Goal: Task Accomplishment & Management: Manage account settings

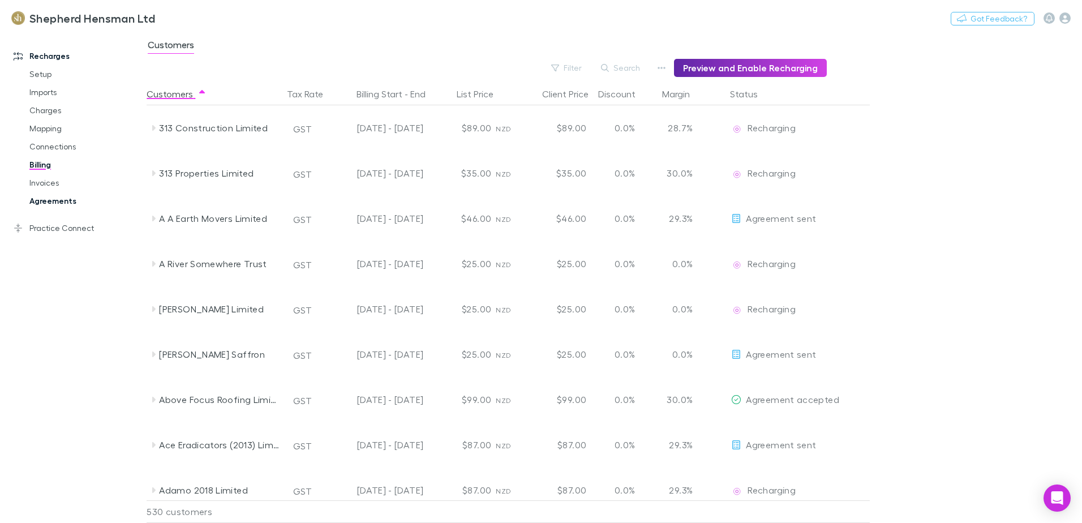
click at [50, 201] on link "Agreements" at bounding box center [85, 201] width 135 height 18
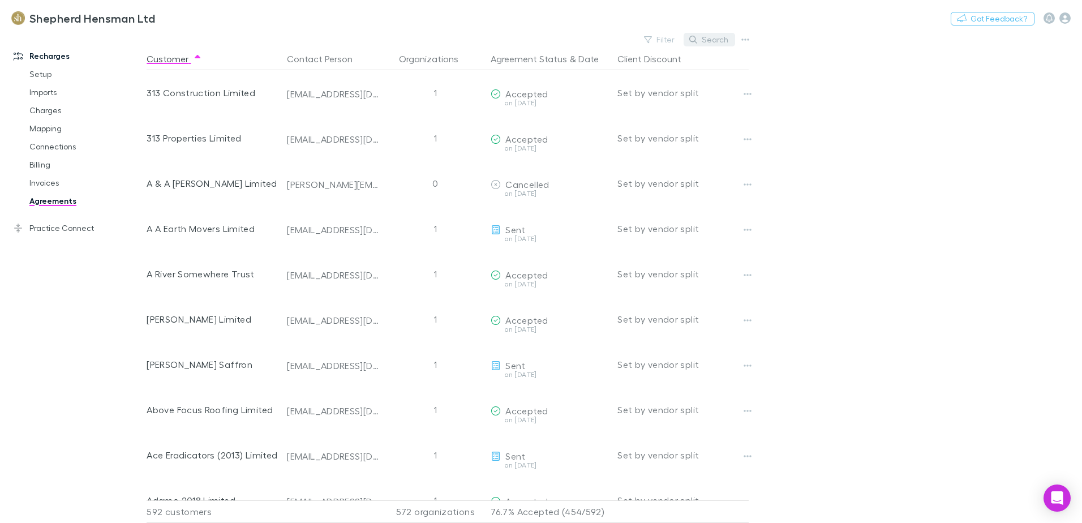
click at [713, 36] on button "Search" at bounding box center [708, 40] width 51 height 14
type input "*"
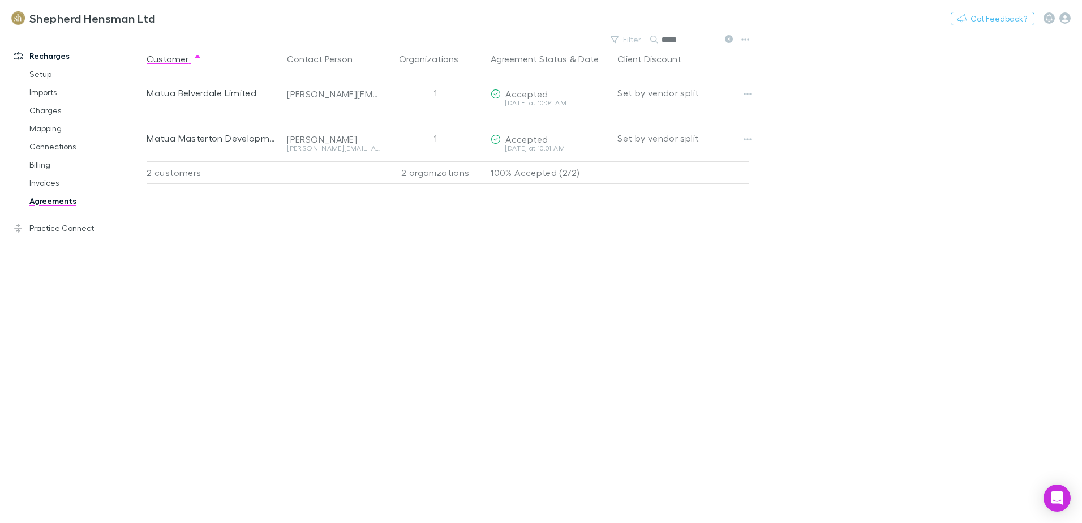
type input "*****"
click at [46, 168] on link "Billing" at bounding box center [85, 165] width 135 height 18
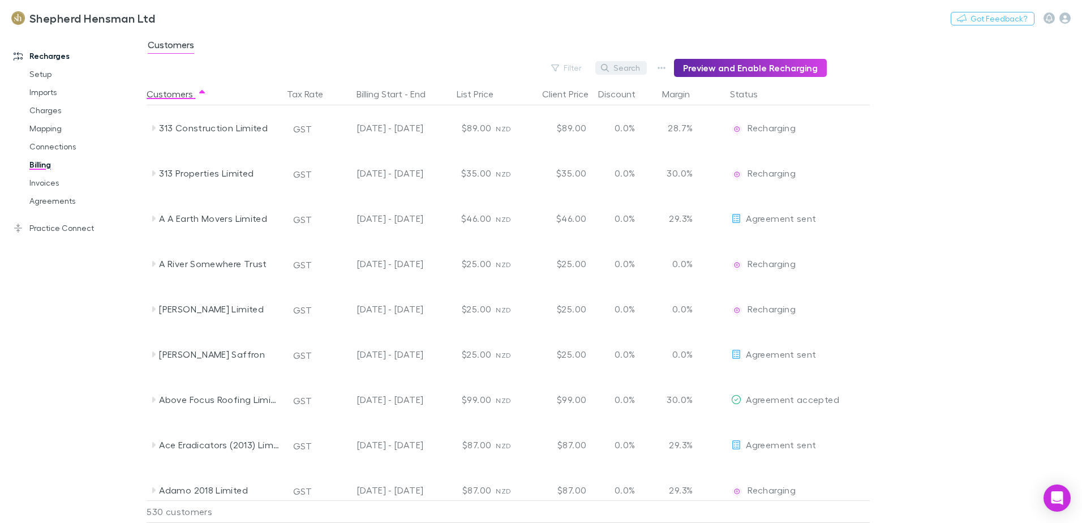
click at [627, 69] on button "Search" at bounding box center [620, 68] width 51 height 14
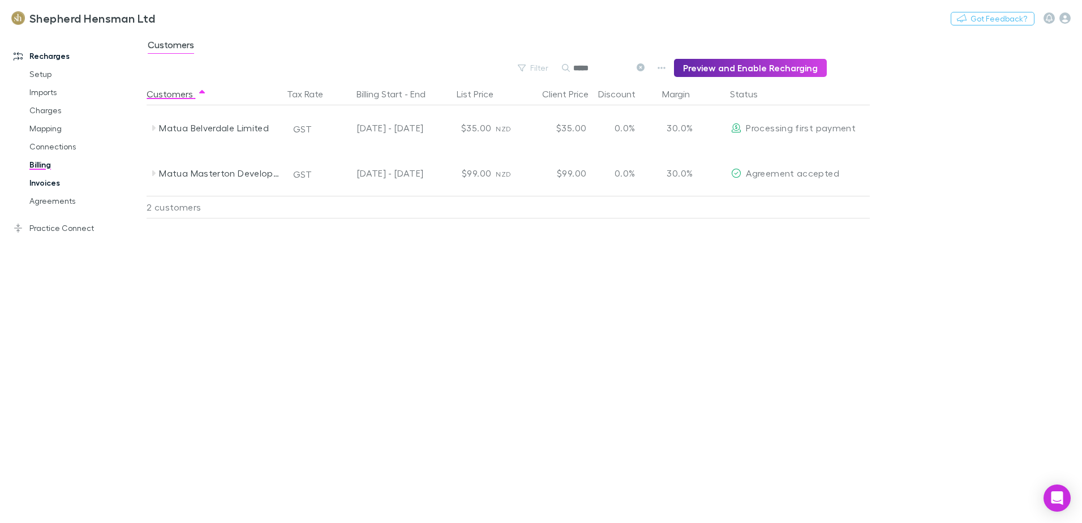
type input "*****"
click at [40, 185] on link "Invoices" at bounding box center [85, 183] width 135 height 18
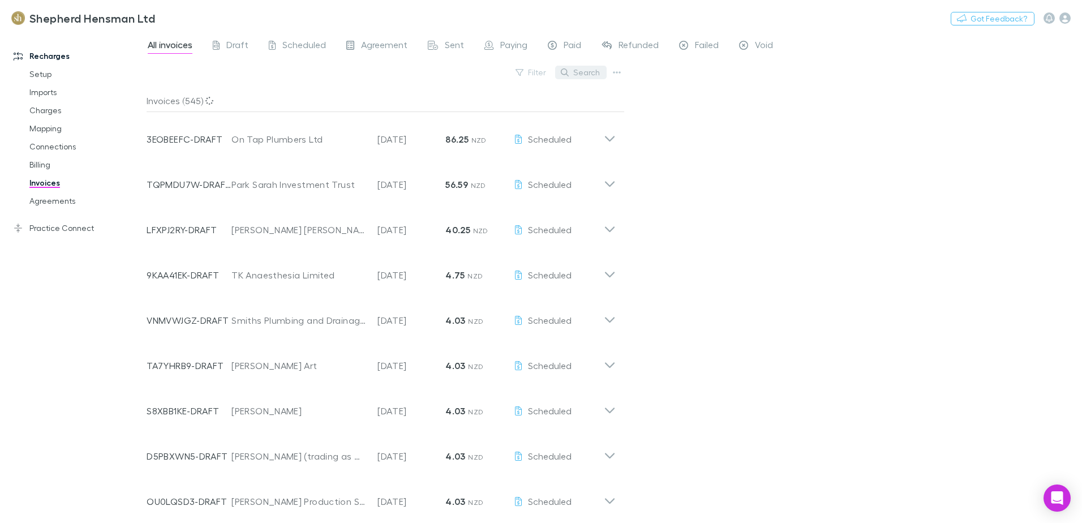
click at [586, 72] on button "Search" at bounding box center [580, 73] width 51 height 14
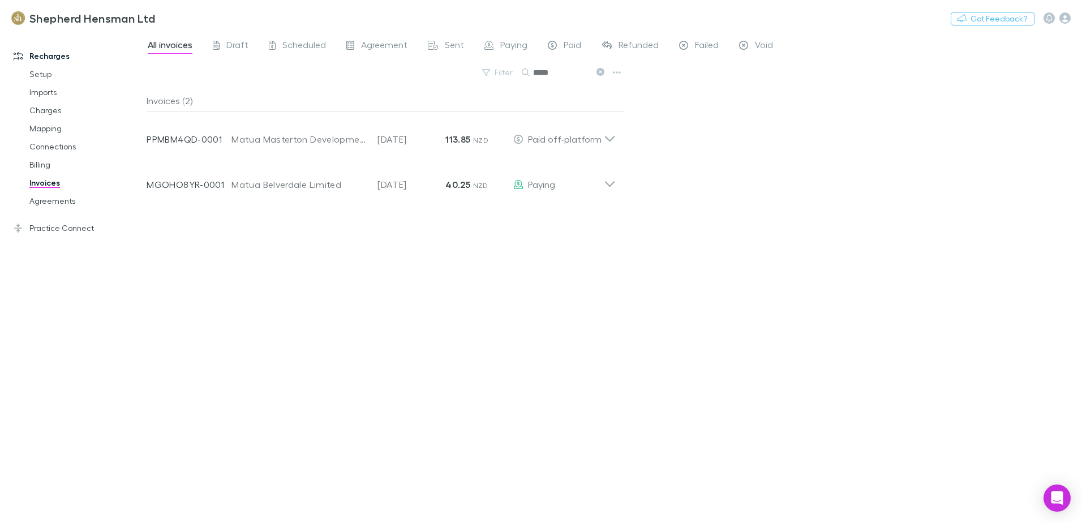
type input "*****"
click at [53, 204] on link "Agreements" at bounding box center [85, 201] width 135 height 18
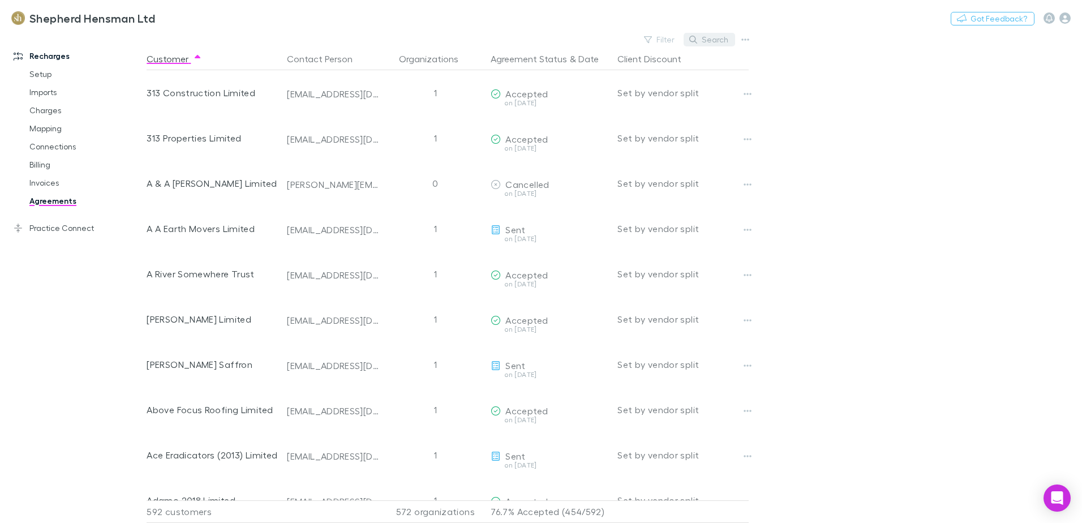
click at [717, 42] on button "Search" at bounding box center [708, 40] width 51 height 14
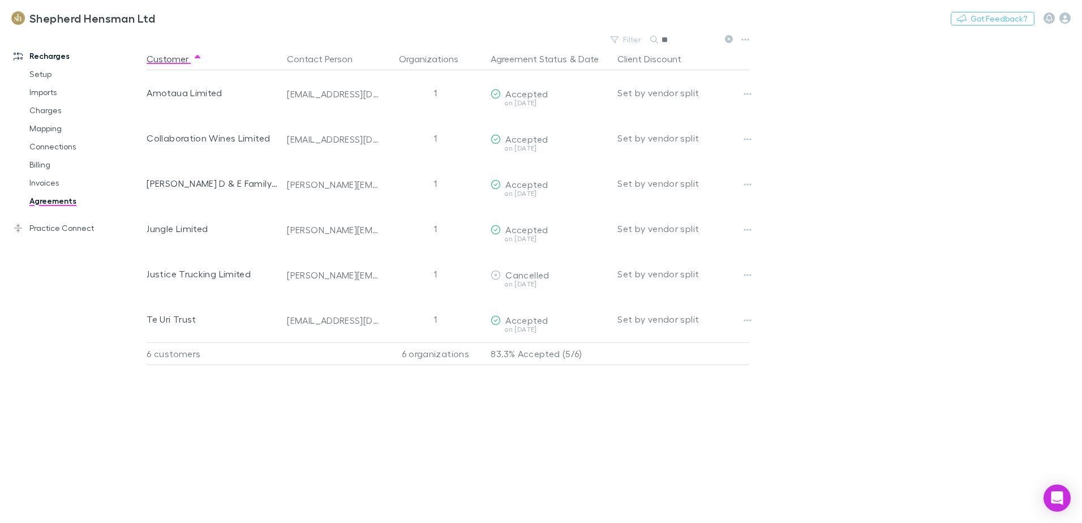
type input "*"
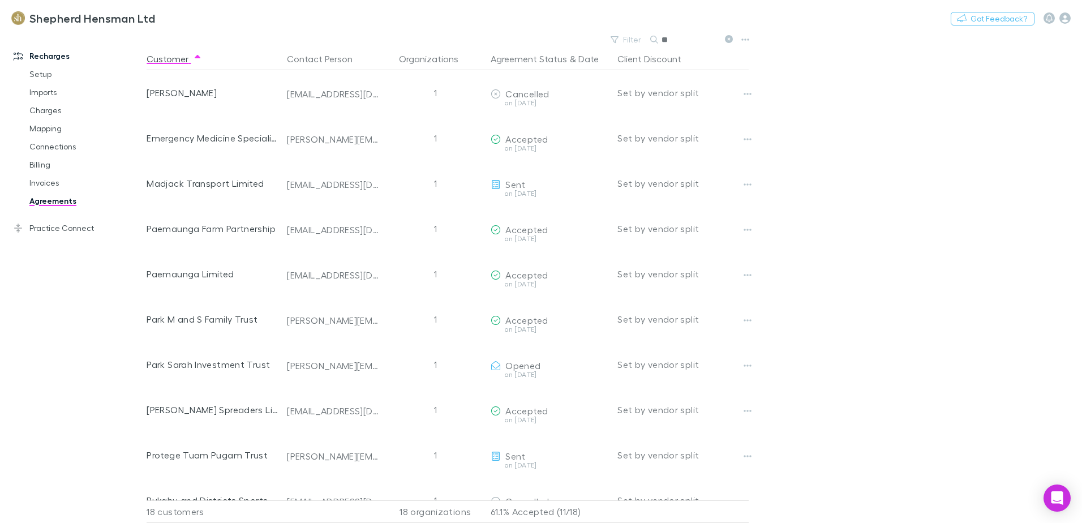
type input "*"
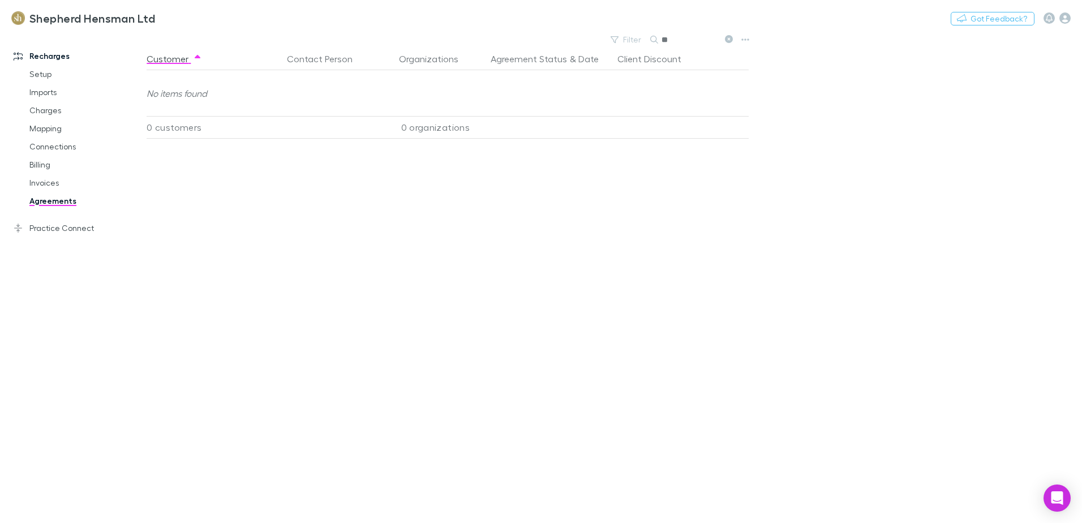
type input "*"
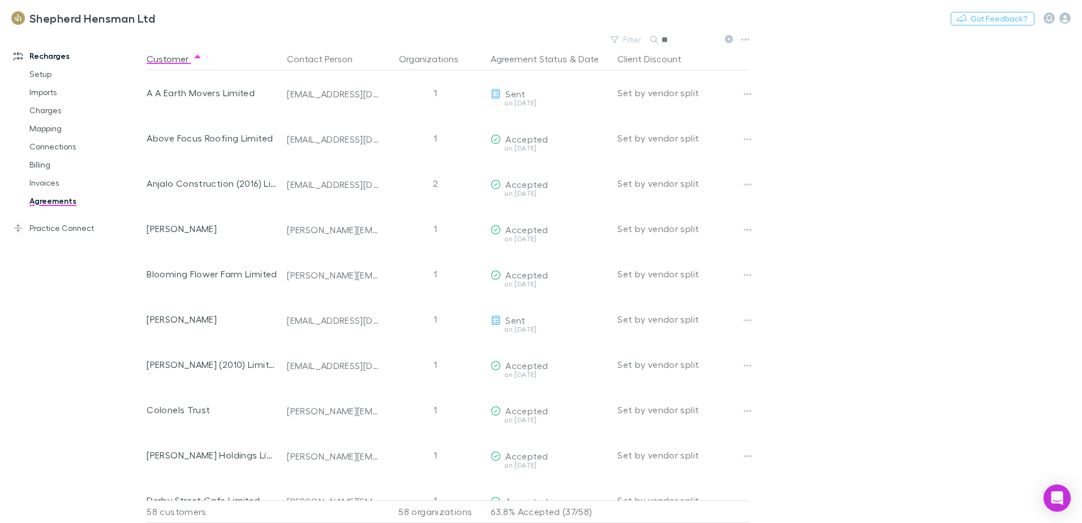
type input "*"
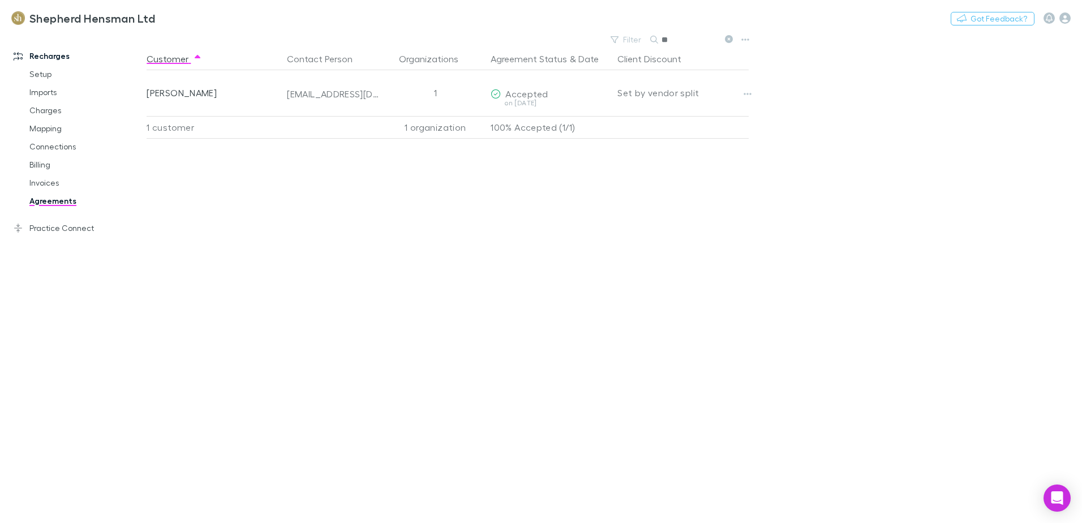
type input "*"
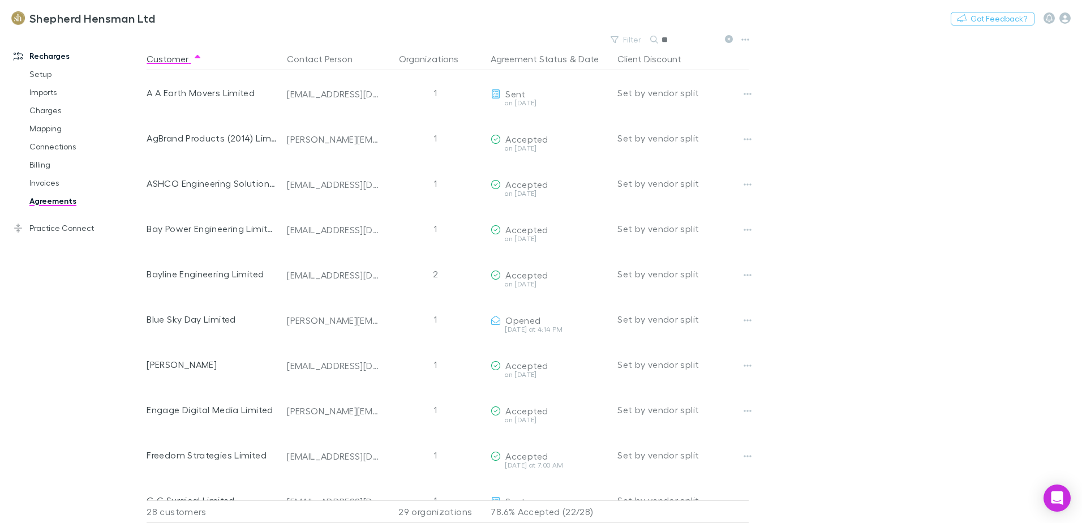
type input "*"
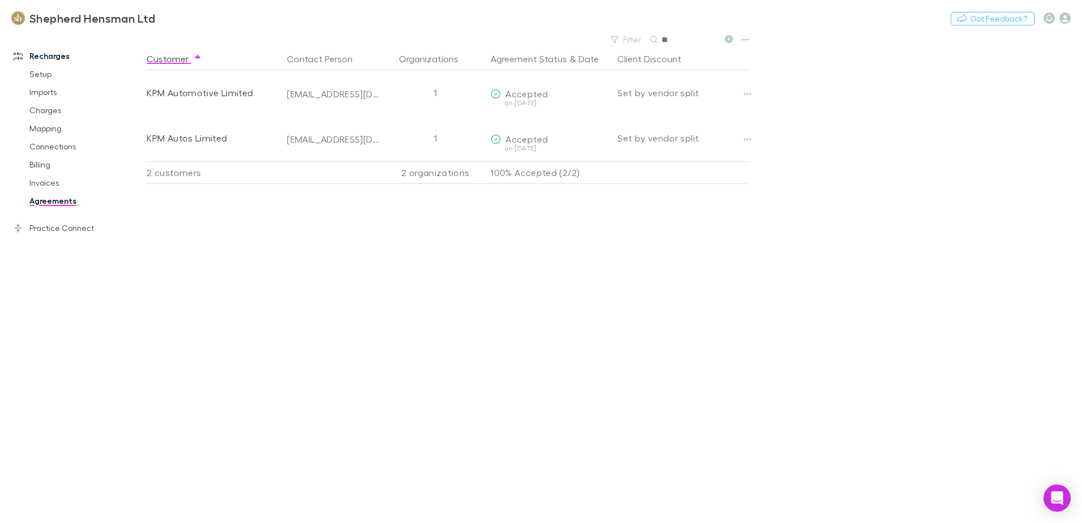
type input "*"
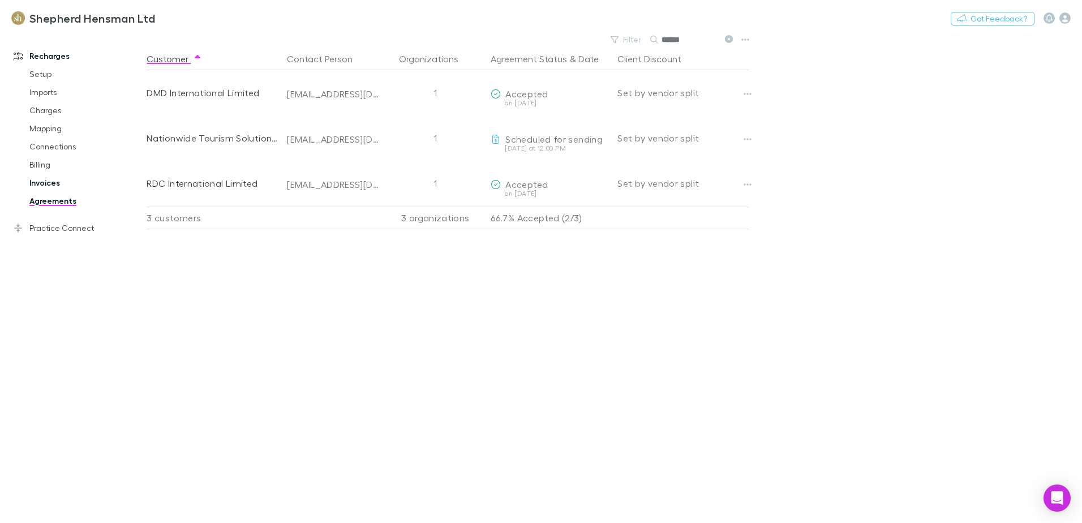
type input "******"
click at [48, 187] on link "Invoices" at bounding box center [85, 183] width 135 height 18
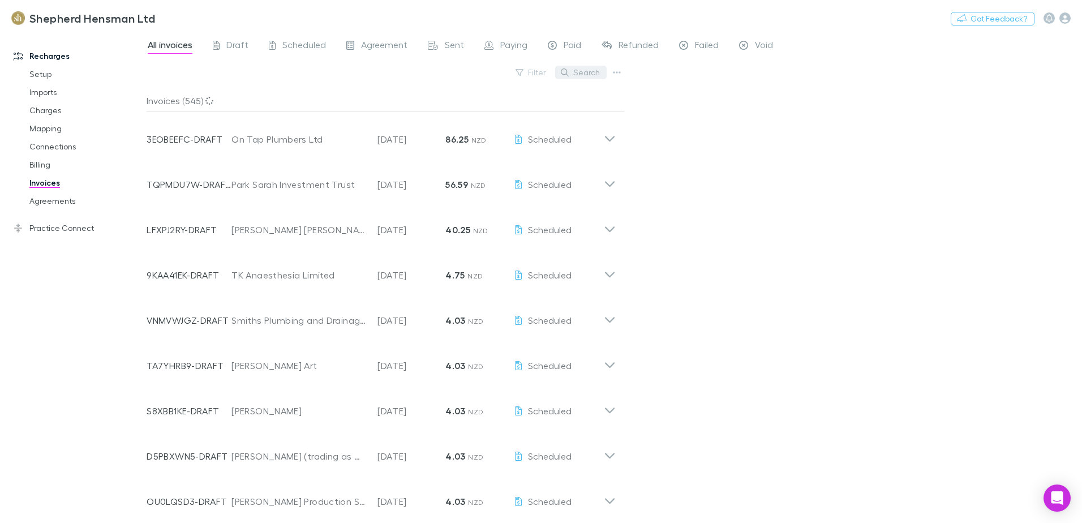
click at [593, 74] on button "Search" at bounding box center [580, 73] width 51 height 14
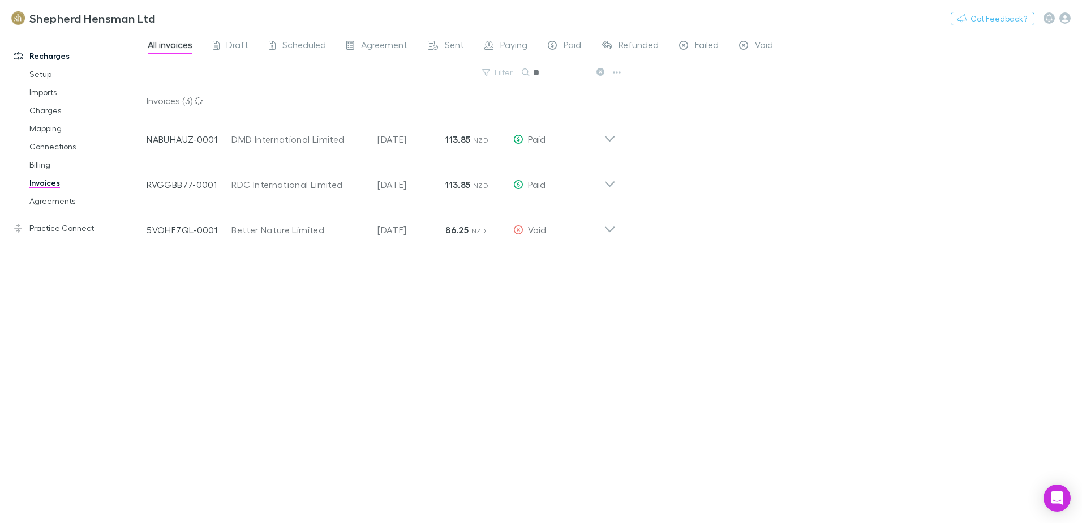
type input "*"
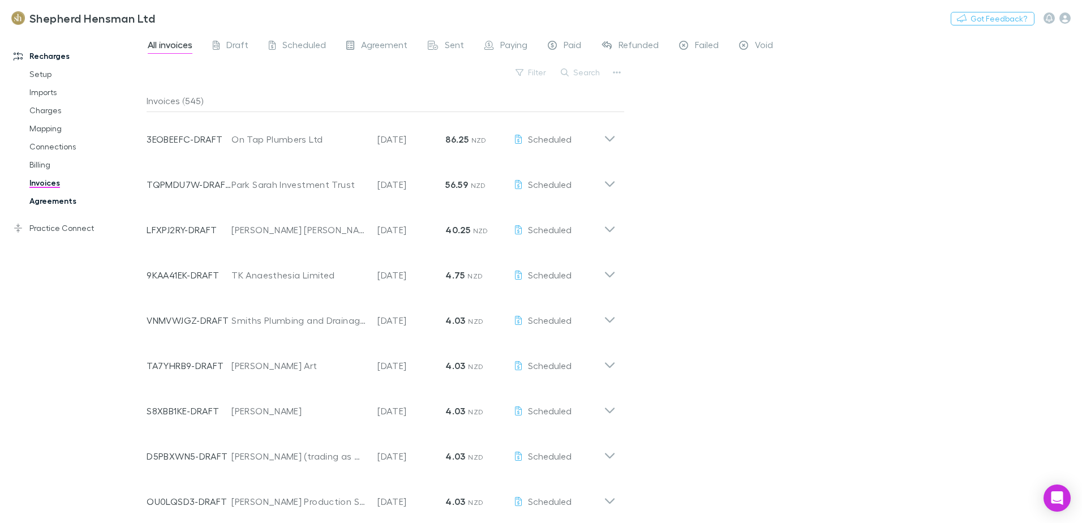
click at [50, 201] on link "Agreements" at bounding box center [85, 201] width 135 height 18
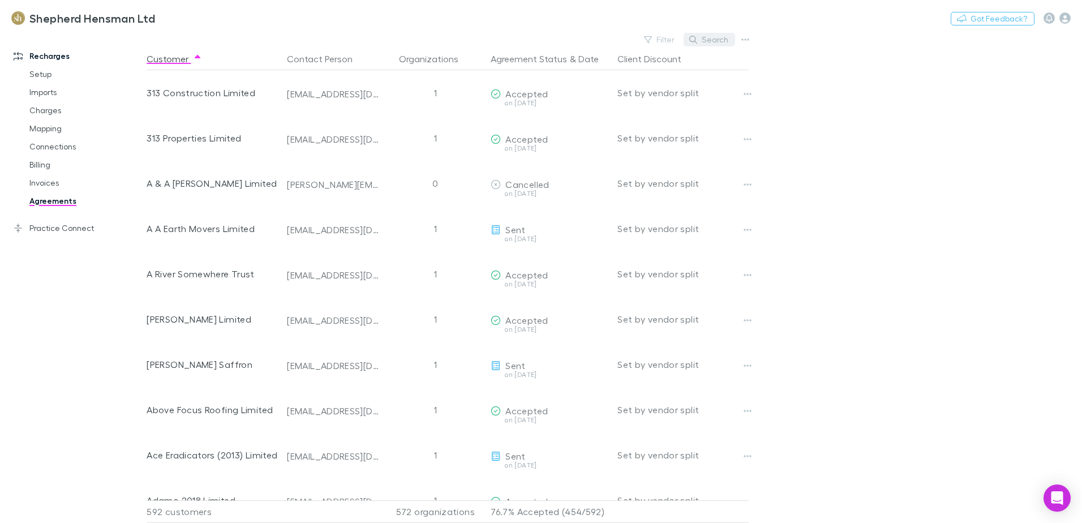
click at [711, 41] on button "Search" at bounding box center [708, 40] width 51 height 14
type input "*"
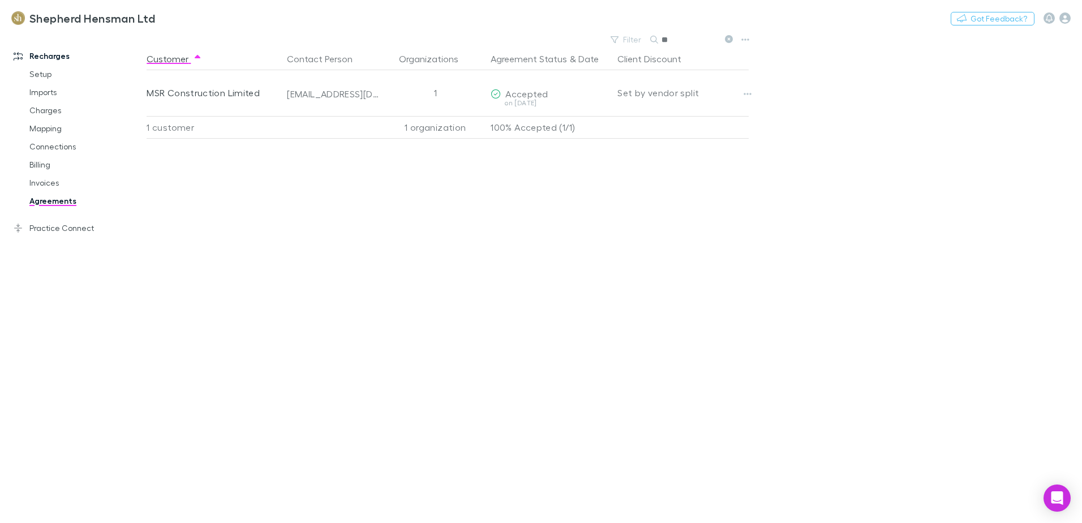
type input "*"
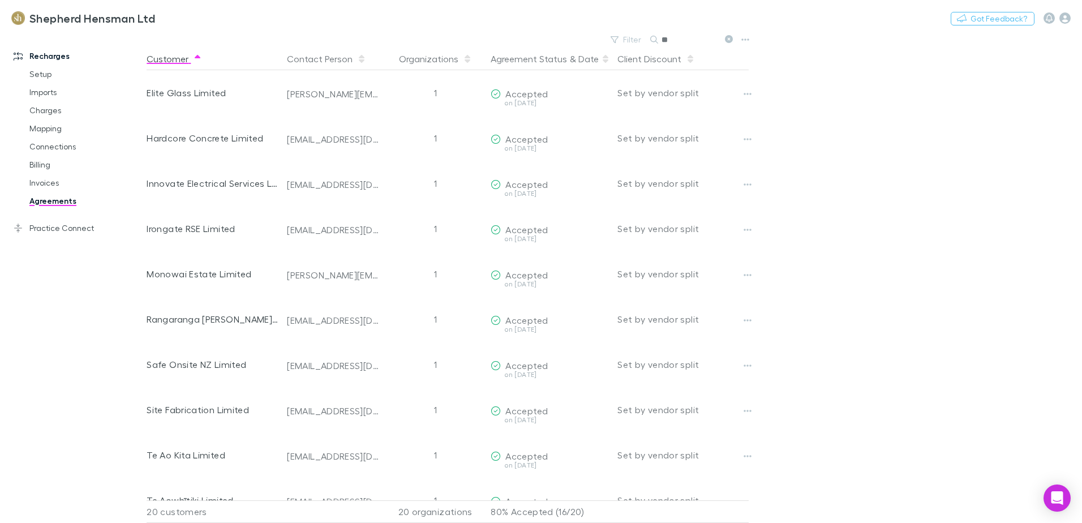
type input "*"
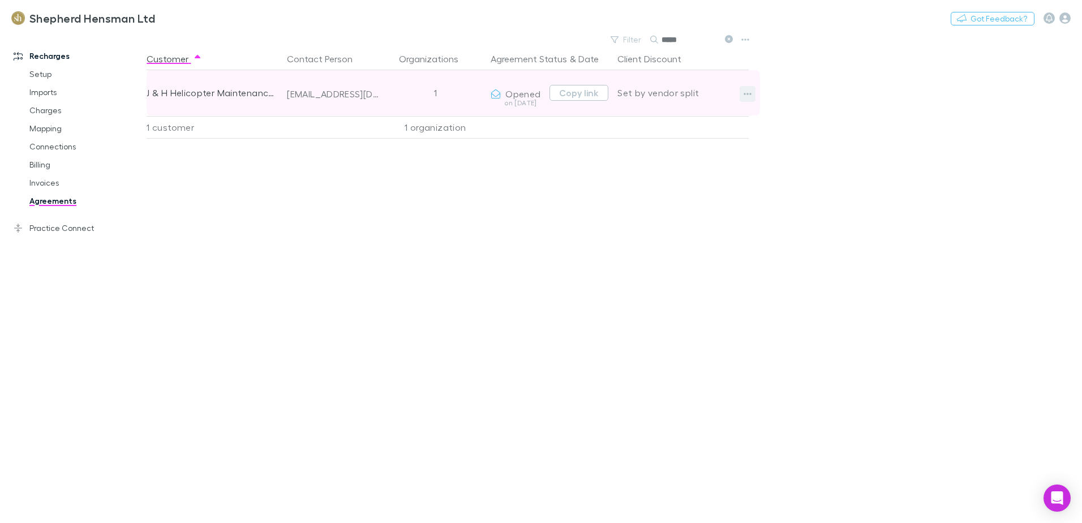
click at [750, 95] on icon "button" at bounding box center [747, 93] width 8 height 9
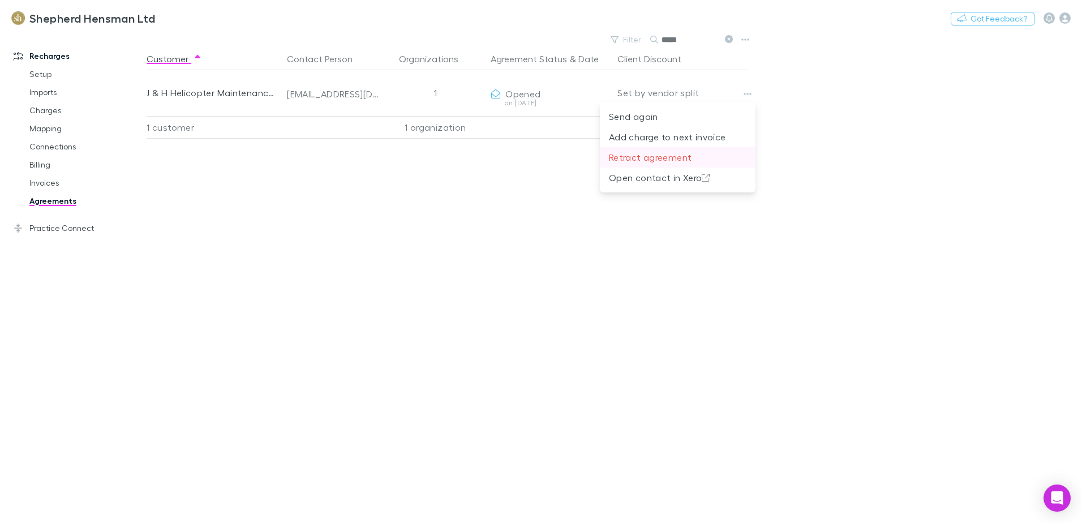
click at [645, 161] on p "Retract agreement" at bounding box center [677, 157] width 137 height 14
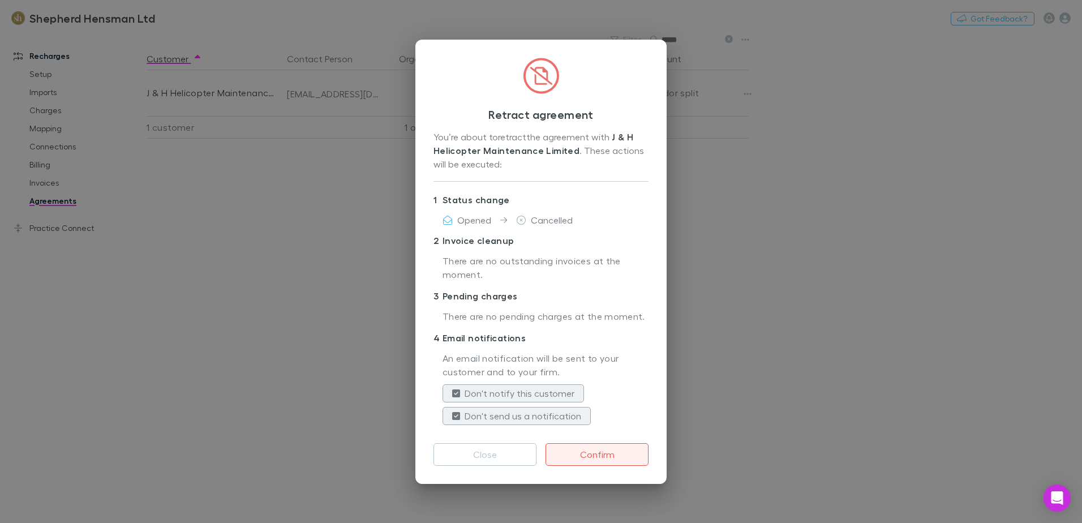
click at [591, 453] on button "Confirm" at bounding box center [596, 454] width 103 height 23
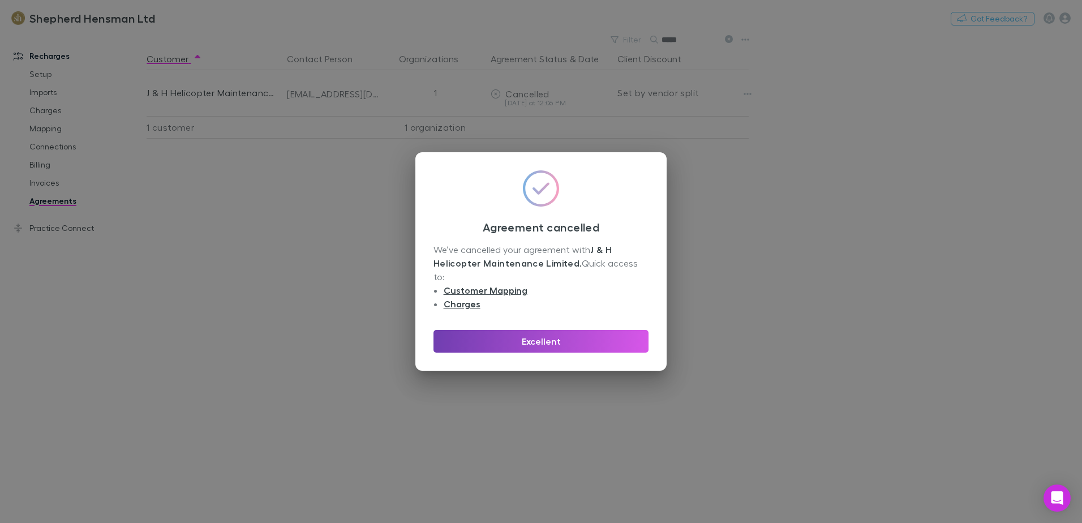
click at [555, 330] on button "Excellent" at bounding box center [540, 341] width 215 height 23
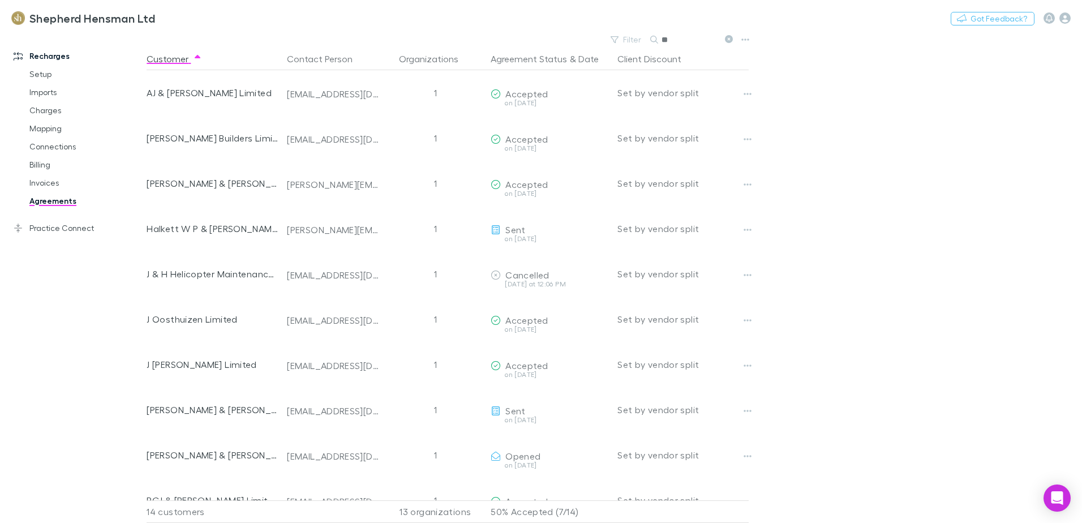
type input "*"
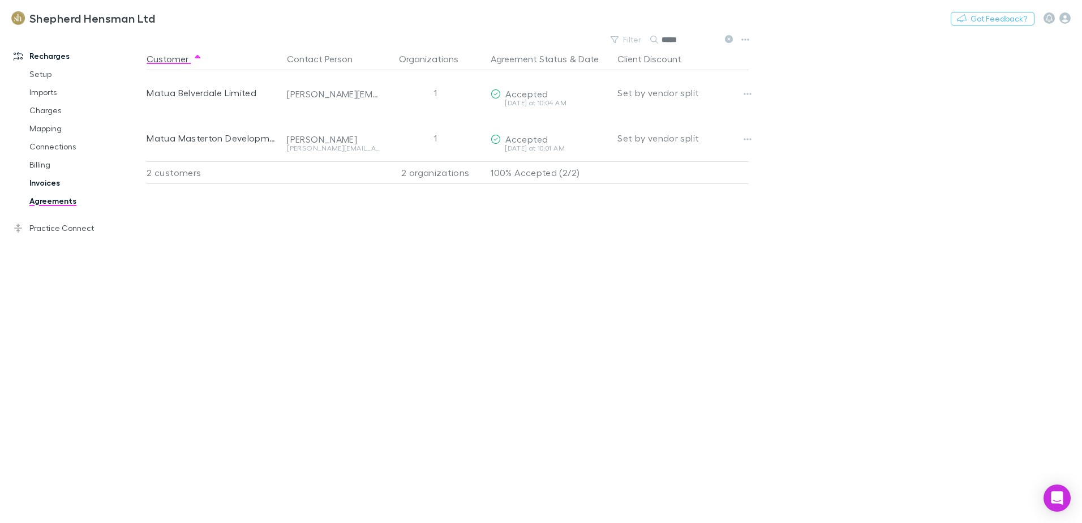
type input "*****"
click at [34, 182] on link "Invoices" at bounding box center [85, 183] width 135 height 18
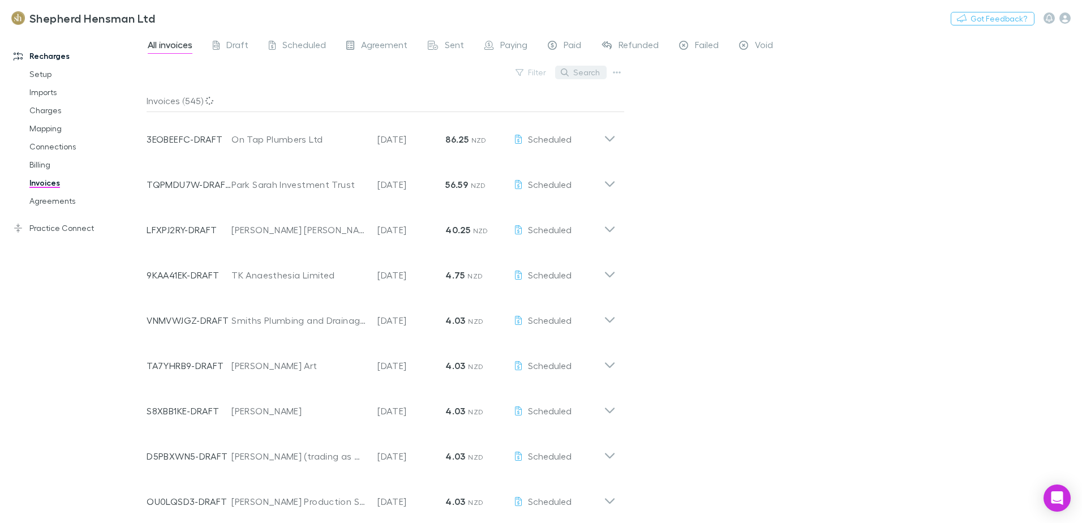
click at [586, 70] on button "Search" at bounding box center [580, 73] width 51 height 14
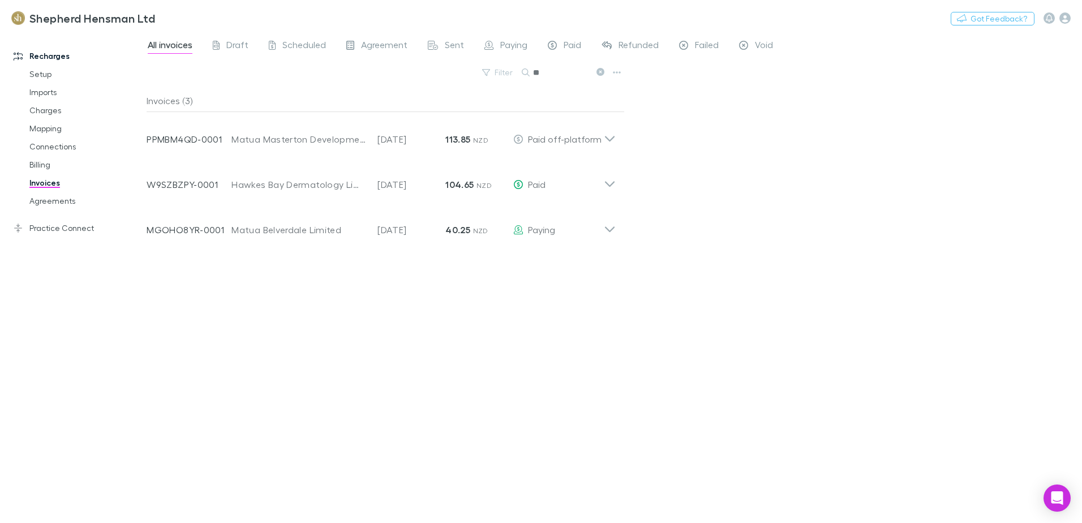
type input "*"
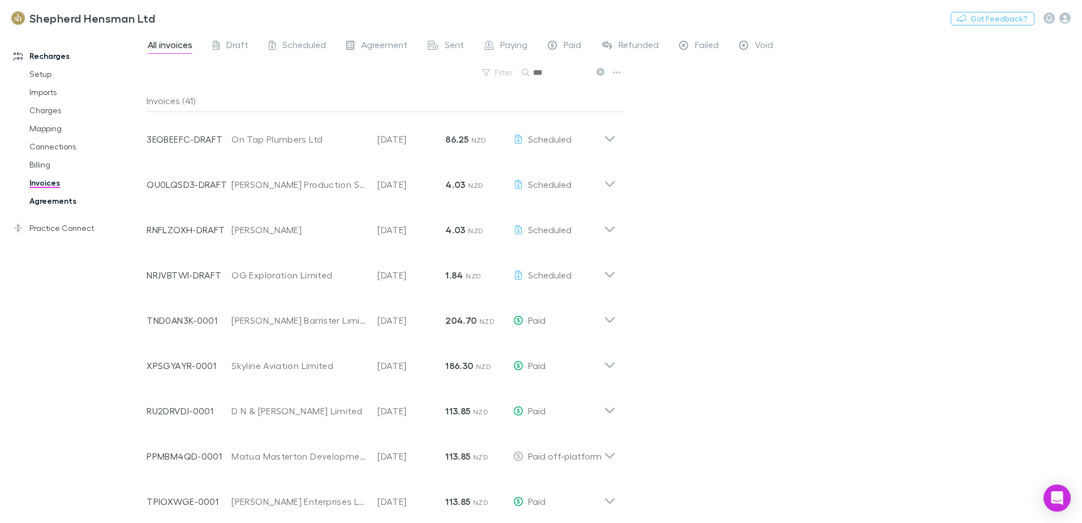
type input "**"
drag, startPoint x: 74, startPoint y: 199, endPoint x: 92, endPoint y: 199, distance: 18.1
click at [74, 199] on link "Agreements" at bounding box center [85, 201] width 135 height 18
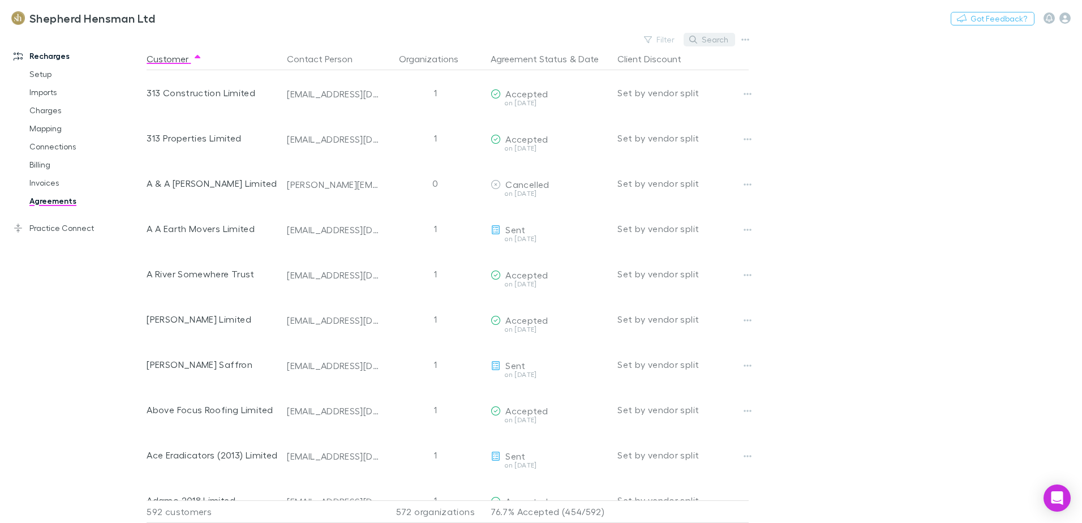
click at [709, 41] on button "Search" at bounding box center [708, 40] width 51 height 14
type input "*"
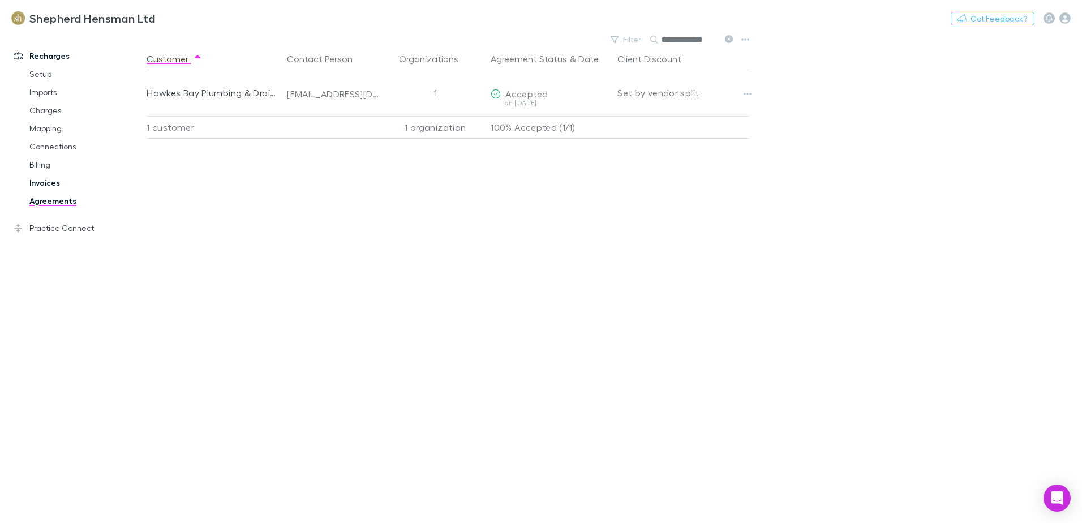
type input "**********"
click at [40, 180] on link "Invoices" at bounding box center [85, 183] width 135 height 18
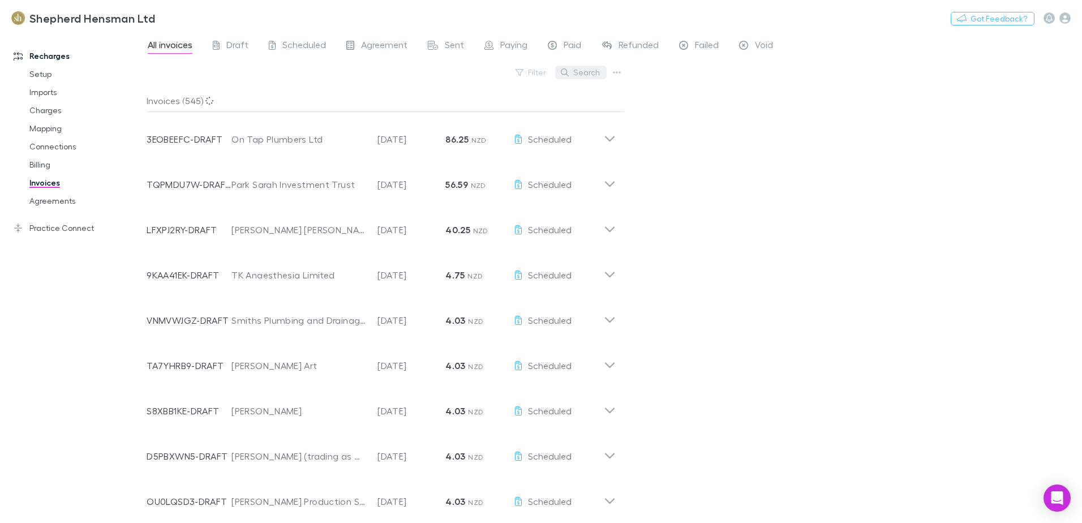
click at [595, 71] on button "Search" at bounding box center [580, 73] width 51 height 14
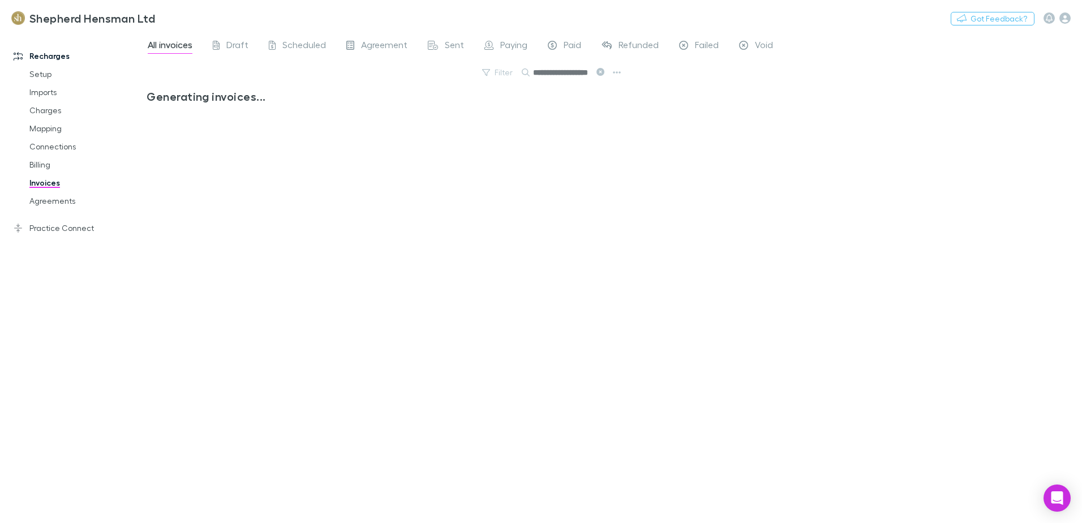
scroll to position [0, 20]
type input "**********"
